Goal: Information Seeking & Learning: Learn about a topic

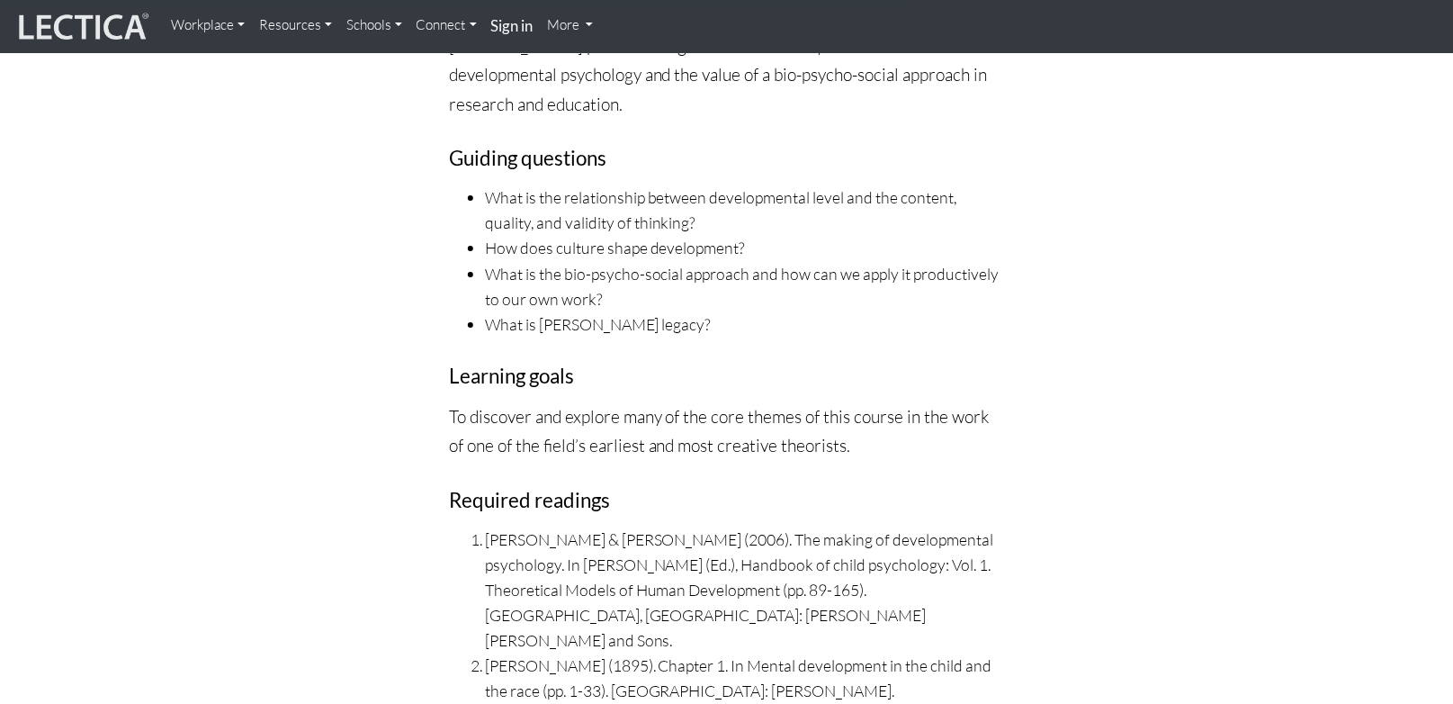
scroll to position [5001, 0]
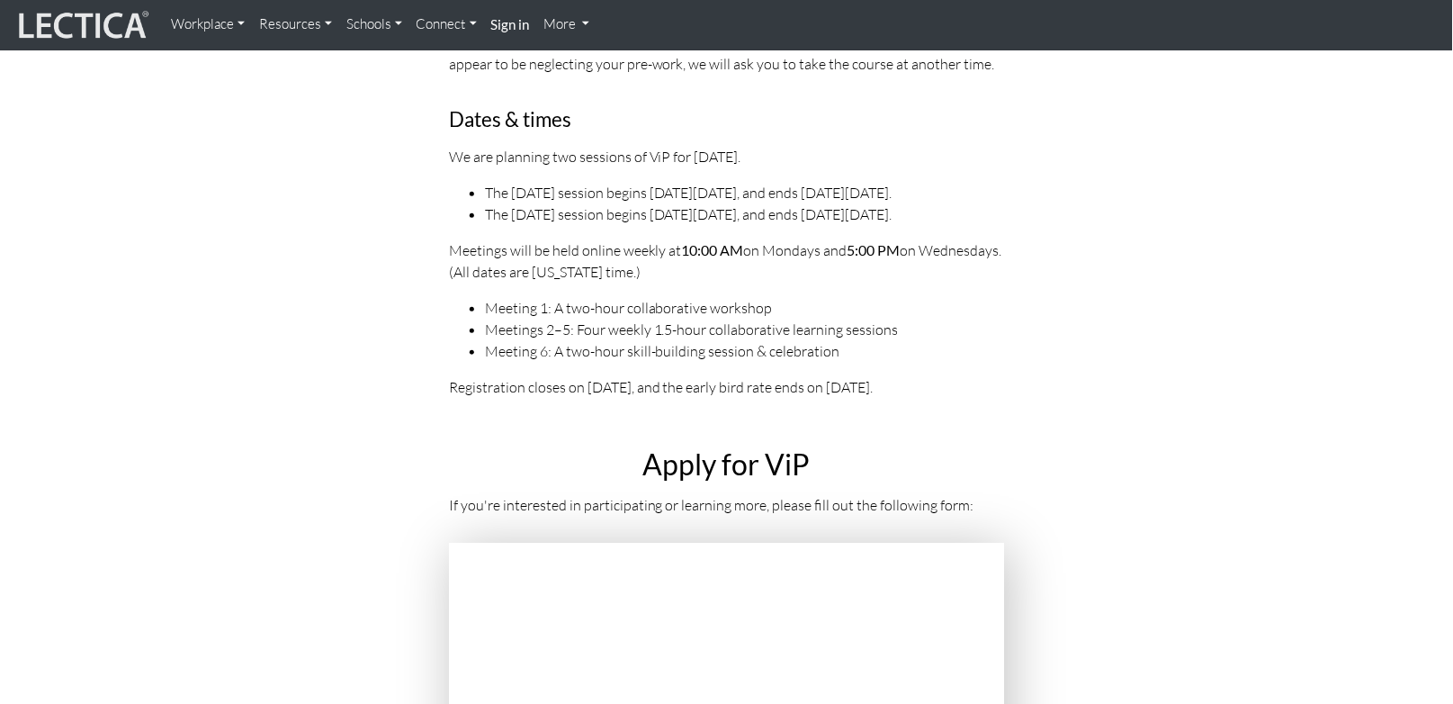
scroll to position [6217, 0]
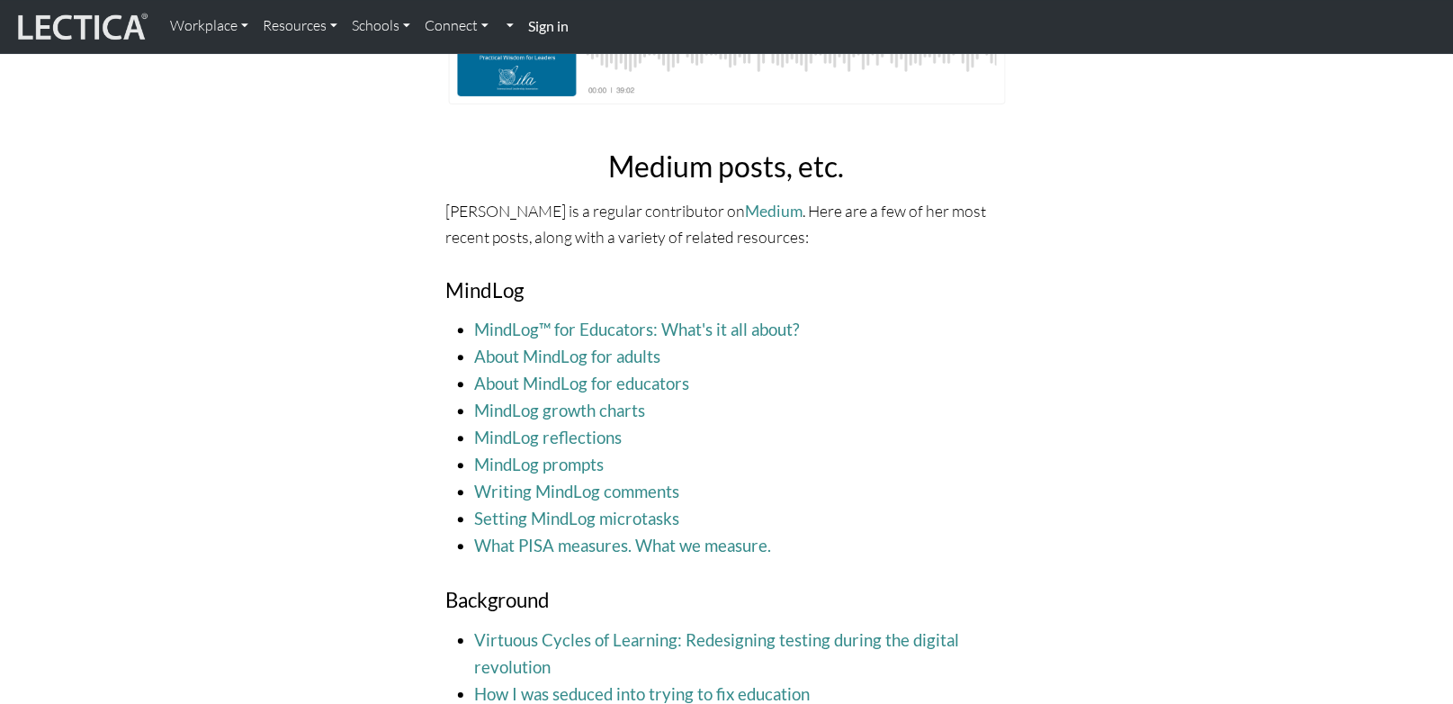
scroll to position [2171, 0]
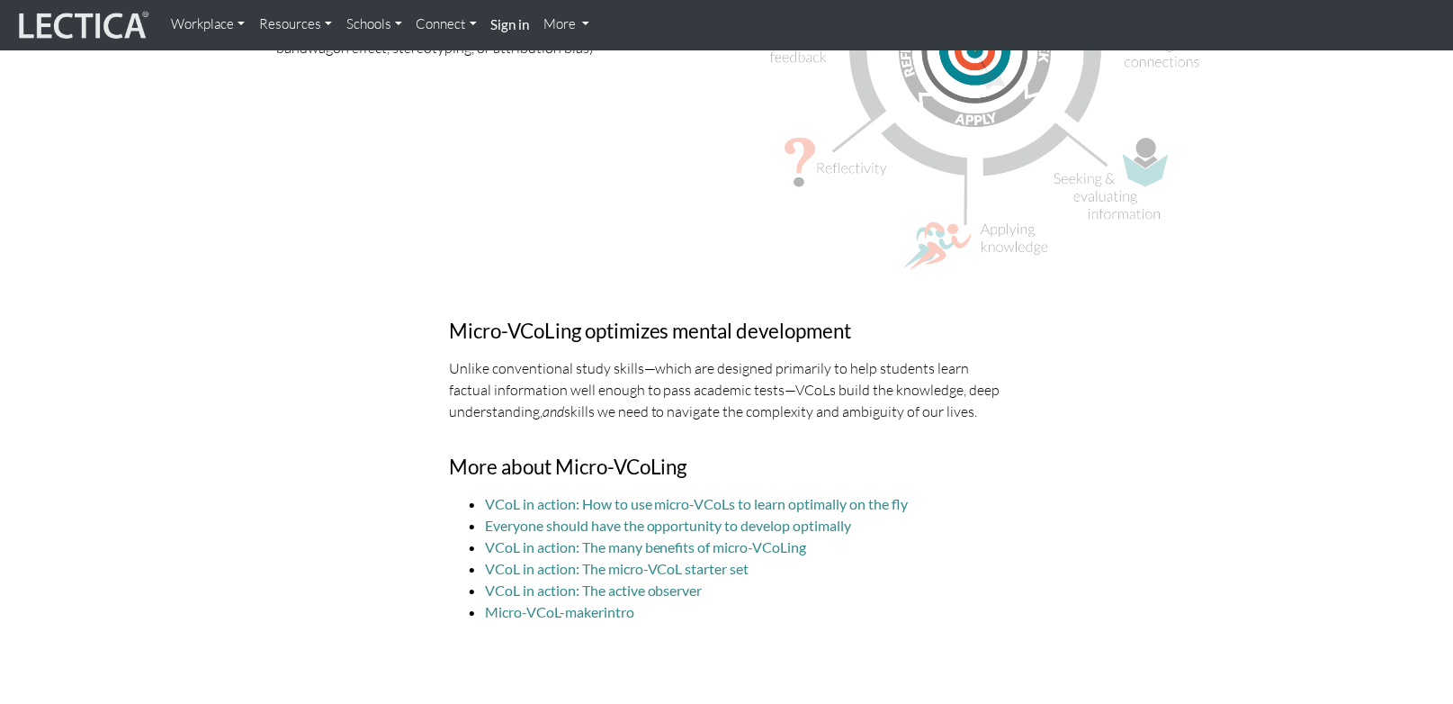
scroll to position [5040, 0]
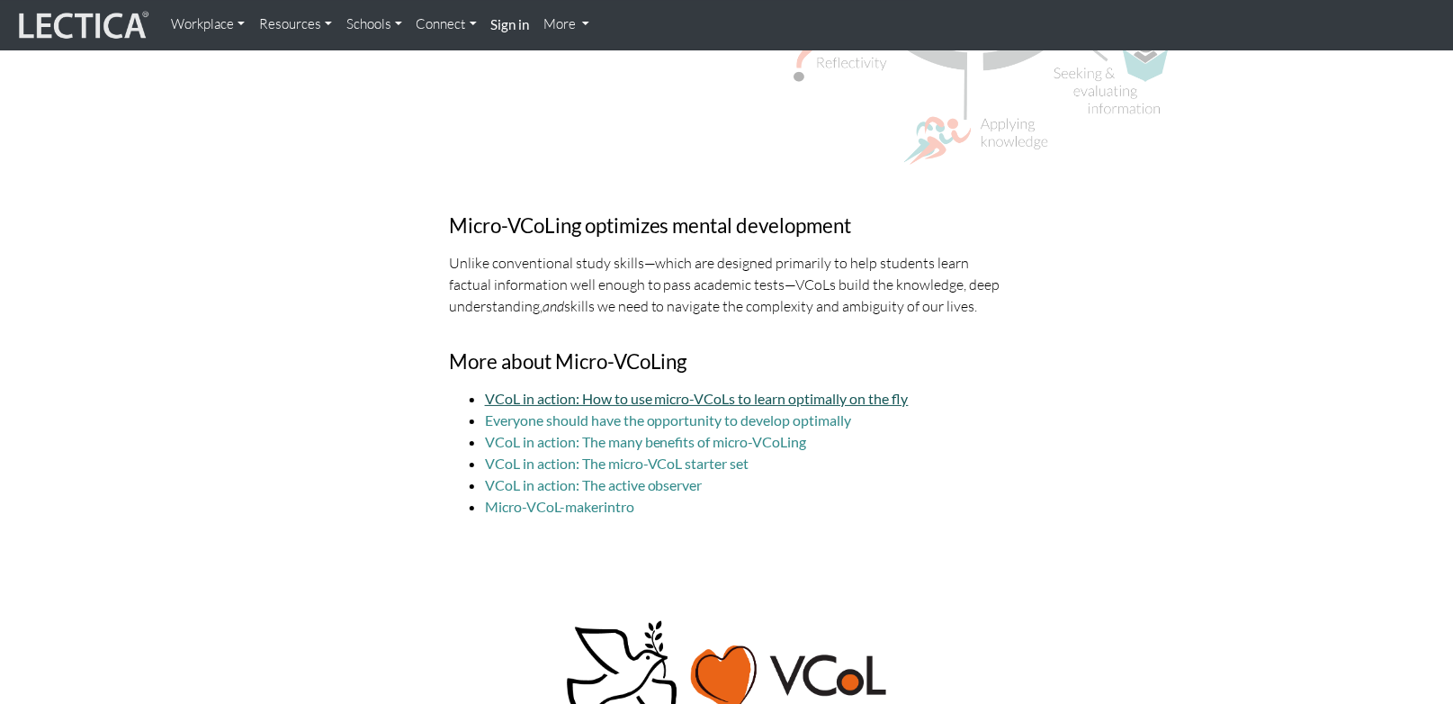
click at [751, 392] on link "VCoL in action: How to use micro-VCoLs to learn optimally on the fly" at bounding box center [697, 398] width 424 height 17
click at [728, 461] on link "VCoL in action: The micro-VCoL starter set" at bounding box center [617, 462] width 265 height 17
click at [660, 479] on link "VCoL in action: The active observer" at bounding box center [594, 484] width 218 height 17
click at [672, 425] on link "Everyone should have the opportunity to develop optimally" at bounding box center [668, 419] width 367 height 17
click at [823, 421] on link "Everyone should have the opportunity to develop optimally" at bounding box center [668, 419] width 367 height 17
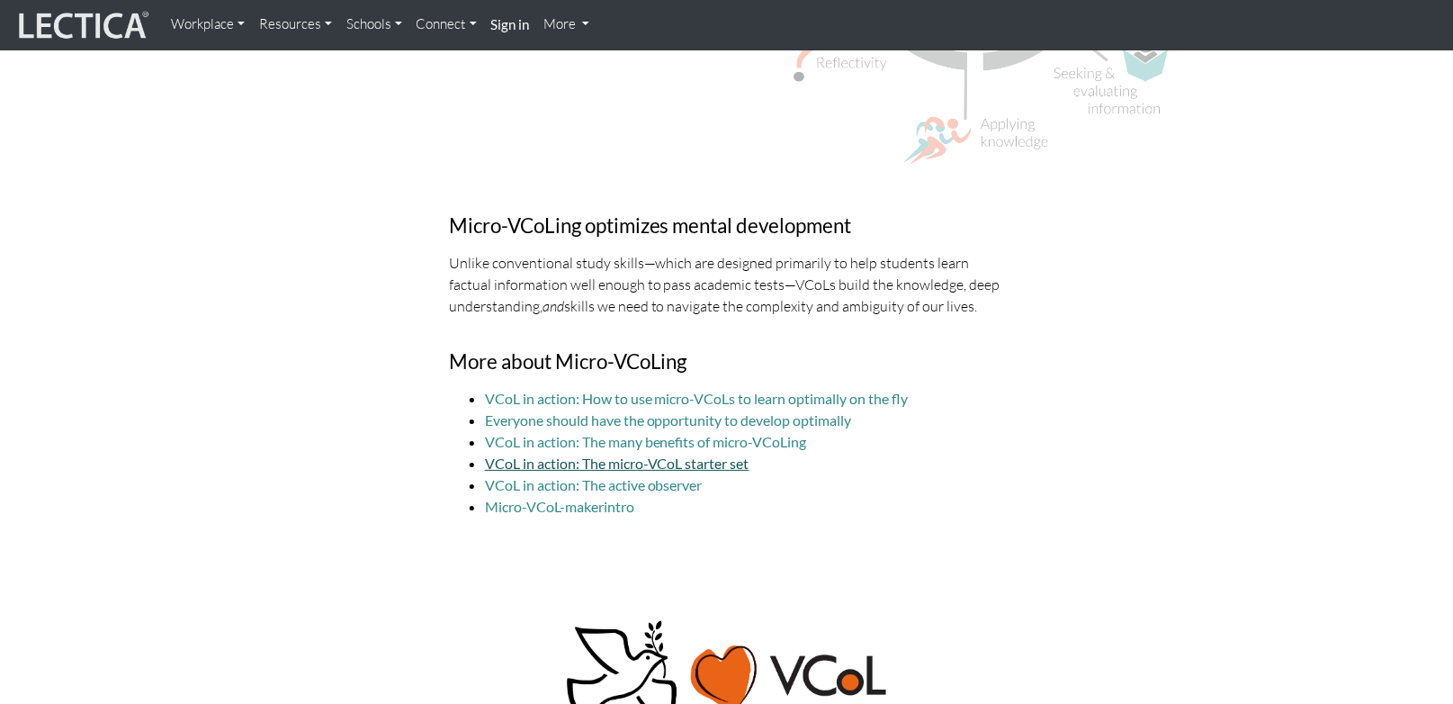
click at [735, 465] on link "VCoL in action: The micro-VCoL starter set" at bounding box center [617, 462] width 265 height 17
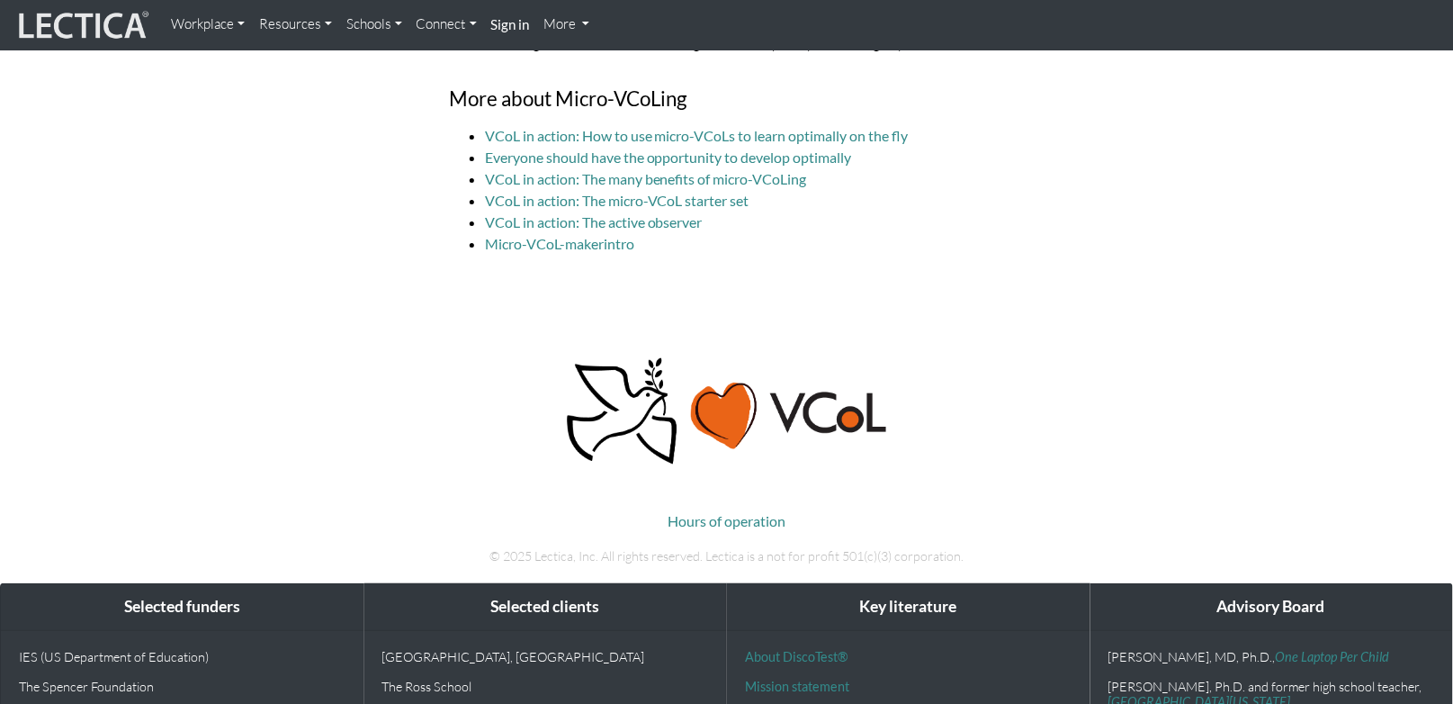
scroll to position [5243, 0]
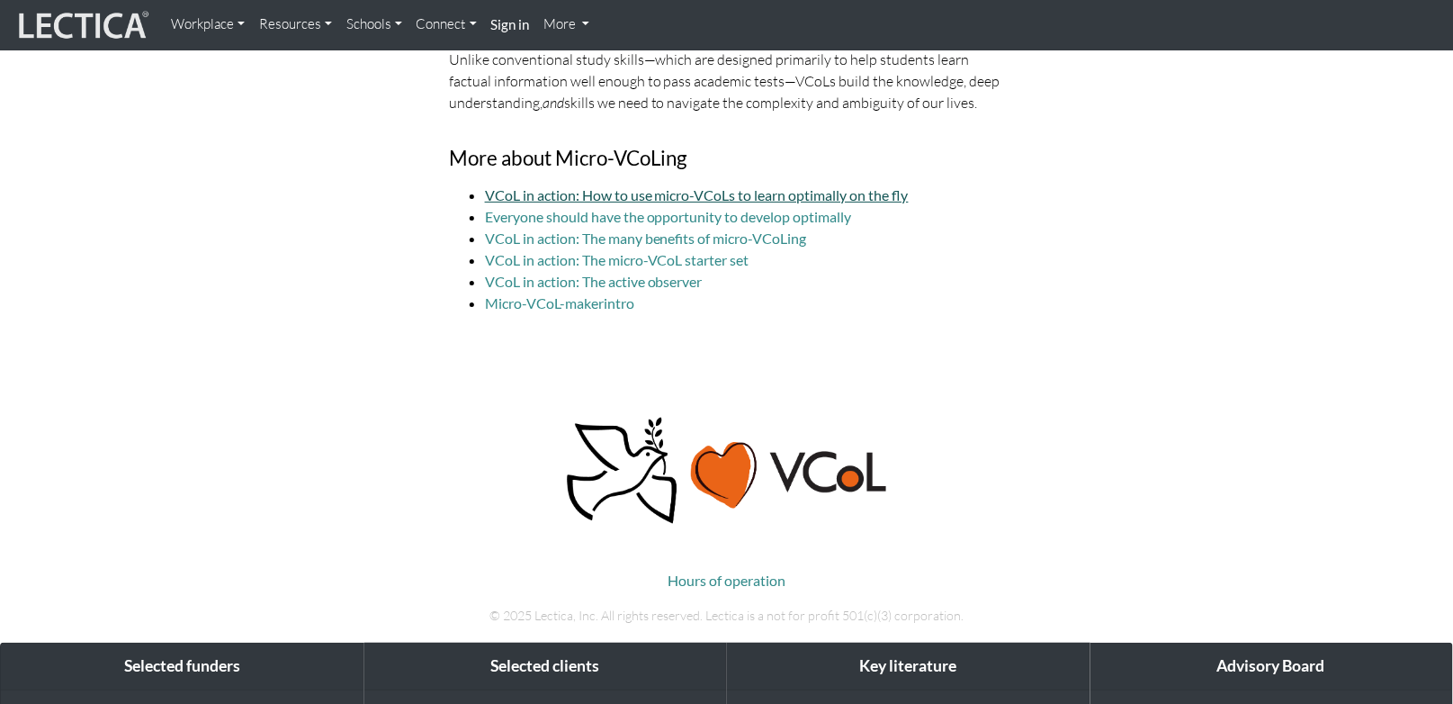
click at [750, 196] on link "VCoL in action: How to use micro-VCoLs to learn optimally on the fly" at bounding box center [697, 194] width 424 height 17
